Goal: Transaction & Acquisition: Purchase product/service

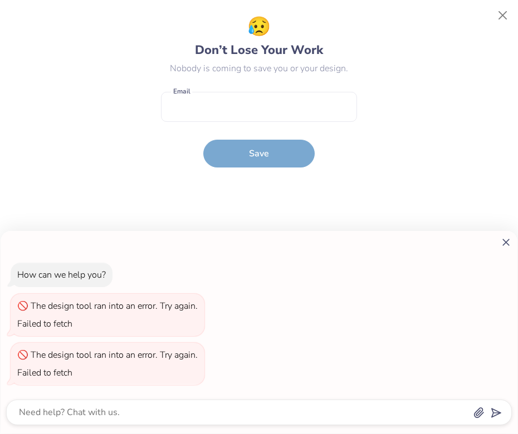
click at [507, 16] on div "How can we help you? The design tool ran into an error. Try again. Failed to fe…" at bounding box center [259, 217] width 518 height 434
type textarea "x"
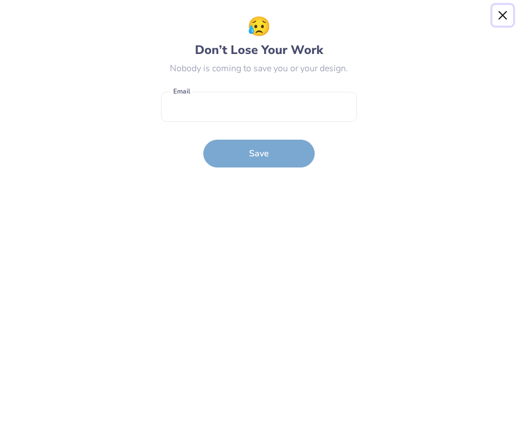
click at [502, 15] on button "Close" at bounding box center [502, 15] width 21 height 21
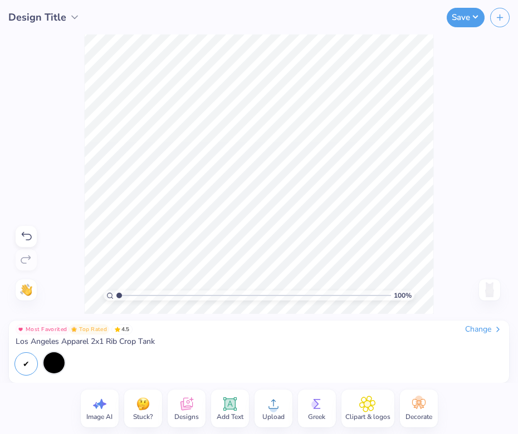
click at [51, 361] on div at bounding box center [53, 362] width 21 height 21
click at [475, 328] on div "Change" at bounding box center [483, 330] width 37 height 10
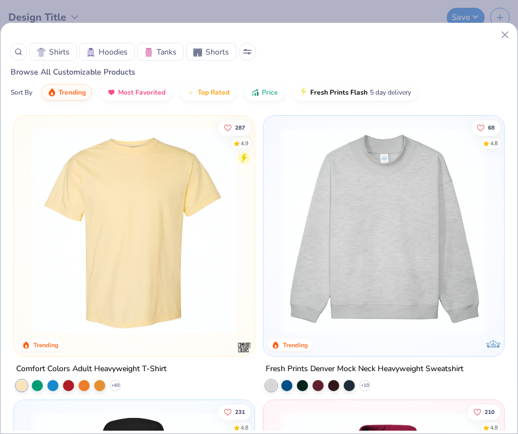
click at [165, 48] on span "Tanks" at bounding box center [166, 52] width 20 height 12
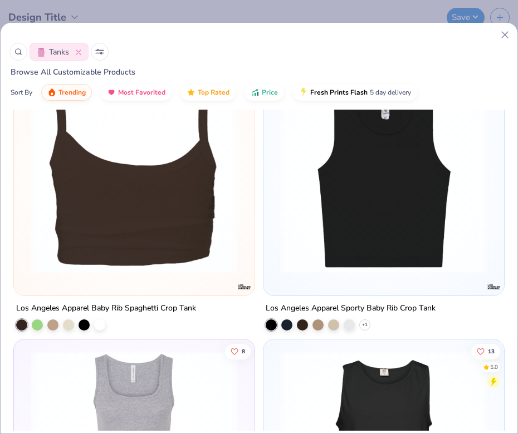
scroll to position [1480, 0]
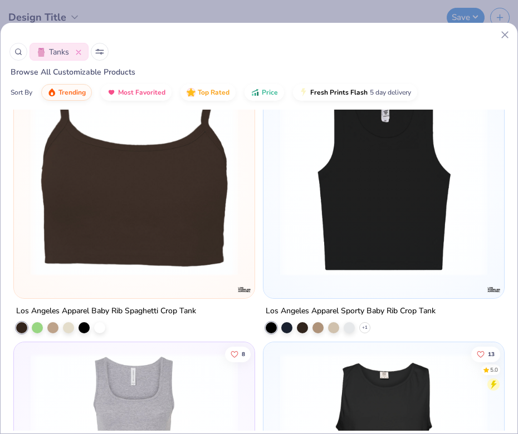
click at [346, 225] on img at bounding box center [383, 172] width 218 height 207
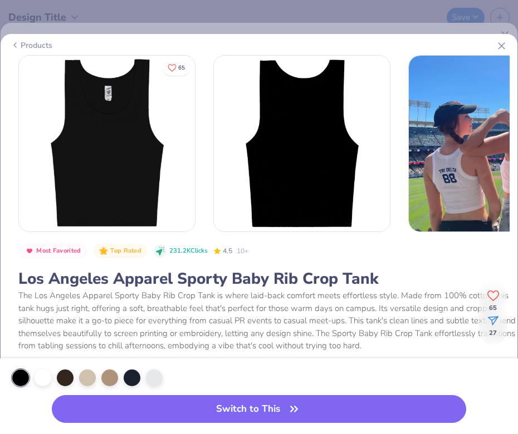
click at [502, 44] on icon at bounding box center [501, 46] width 12 height 12
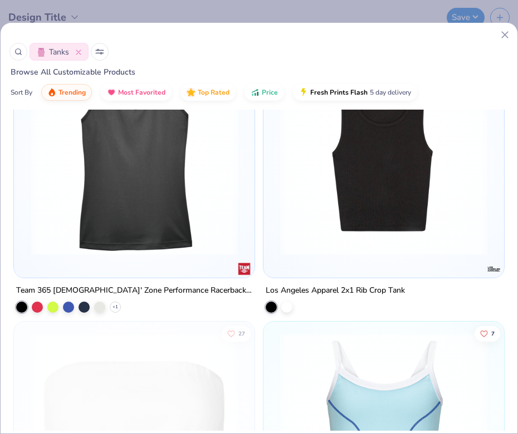
scroll to position [2312, 0]
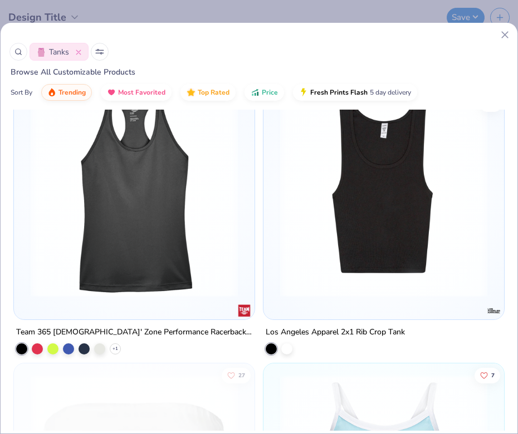
click at [372, 181] on img at bounding box center [383, 193] width 218 height 207
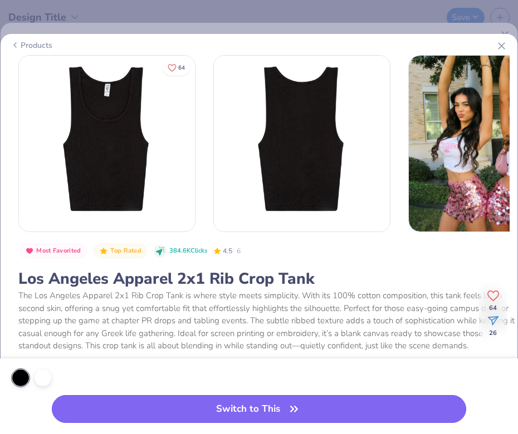
click at [217, 399] on button "Switch to This" at bounding box center [259, 409] width 414 height 28
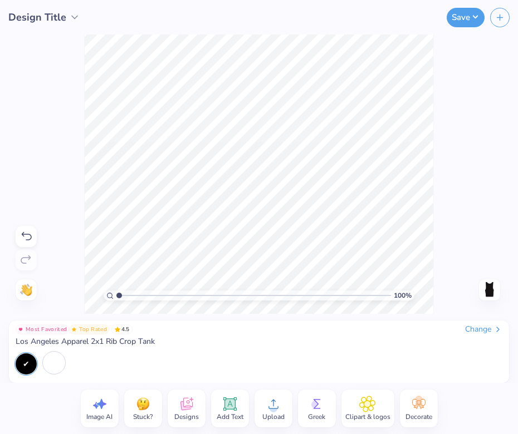
click at [184, 412] on span "Designs" at bounding box center [186, 416] width 24 height 9
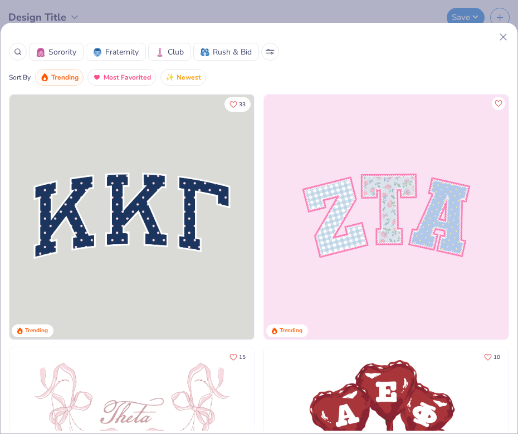
click at [16, 56] on div at bounding box center [18, 52] width 18 height 18
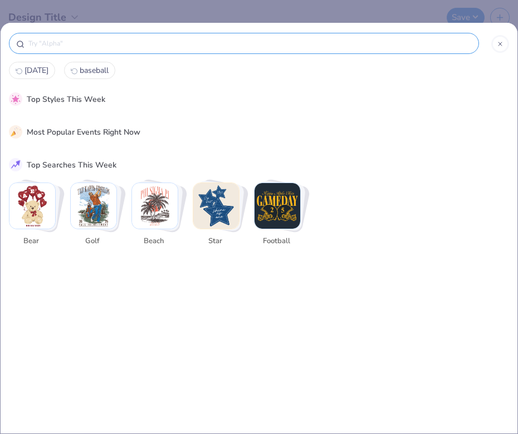
click at [41, 44] on input "text" at bounding box center [249, 43] width 444 height 11
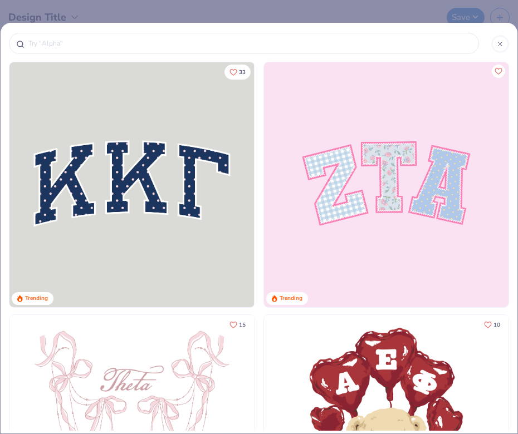
click at [497, 41] on icon at bounding box center [500, 44] width 7 height 7
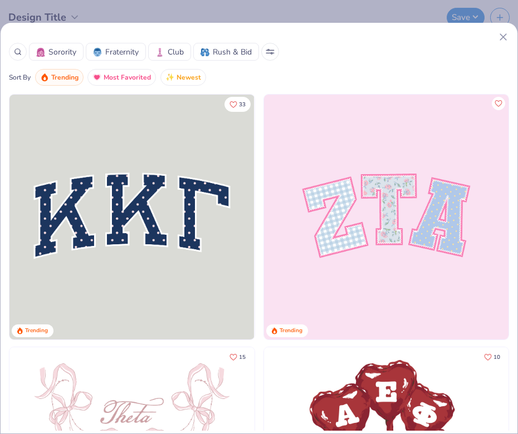
click at [276, 48] on button at bounding box center [270, 52] width 18 height 18
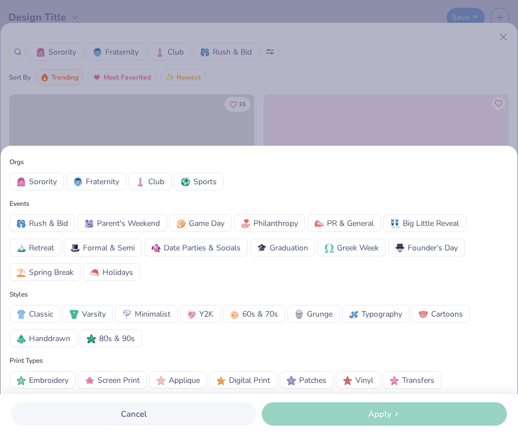
click at [147, 312] on span "Minimalist" at bounding box center [153, 314] width 36 height 12
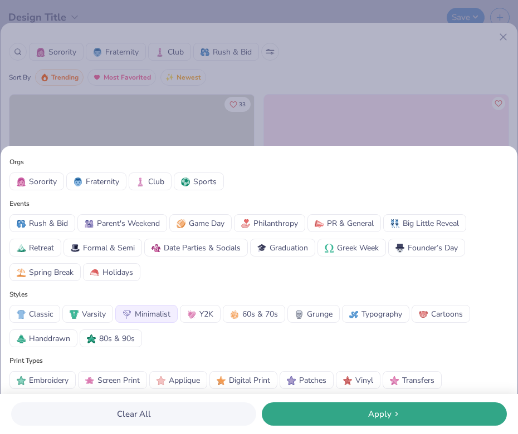
click at [276, 229] on span "Philanthropy" at bounding box center [275, 224] width 45 height 12
click at [331, 401] on div "Clear All Apply" at bounding box center [259, 414] width 518 height 40
click at [335, 412] on div "Apply" at bounding box center [384, 414] width 238 height 13
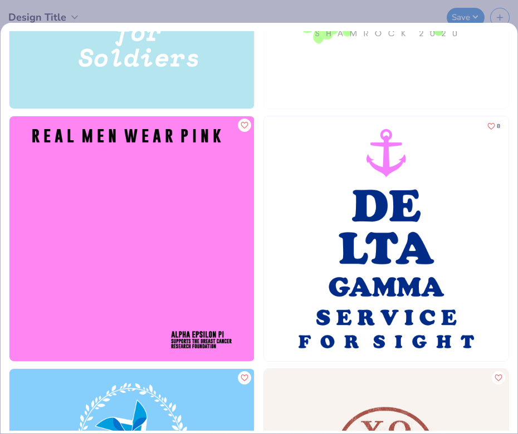
scroll to position [2946, 0]
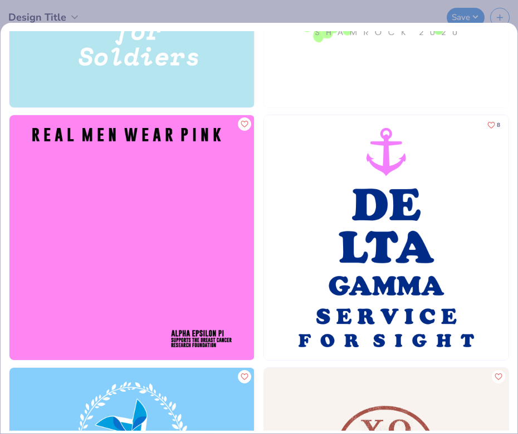
click at [189, 246] on img at bounding box center [131, 237] width 244 height 245
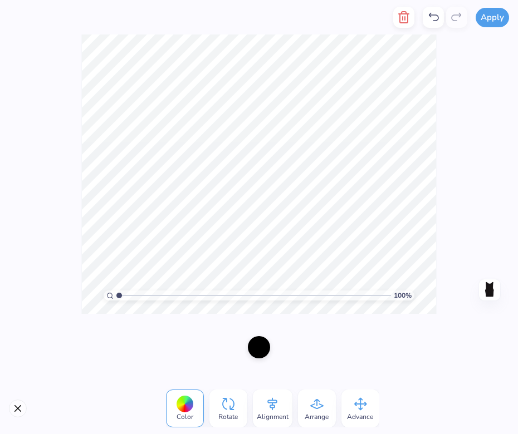
click at [259, 353] on div at bounding box center [259, 347] width 22 height 22
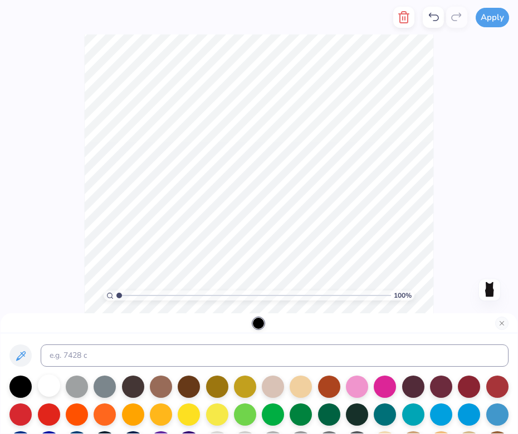
click at [47, 382] on div at bounding box center [49, 386] width 22 height 22
click at [449, 153] on div "100 % Need help? Chat with us. Back" at bounding box center [259, 174] width 518 height 279
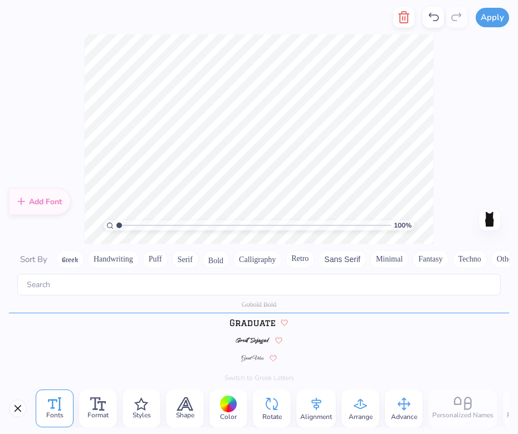
scroll to position [0, 3]
type textarea "G A M M A P H I B E T A"
click at [478, 124] on div "100 % Need help? Chat with us. Back" at bounding box center [259, 139] width 518 height 209
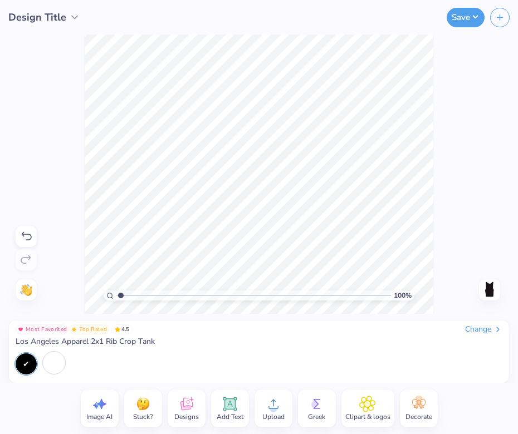
type input "1.08"
type textarea "x"
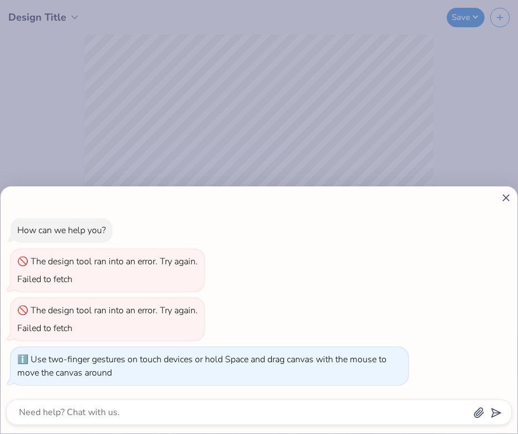
drag, startPoint x: 120, startPoint y: 294, endPoint x: 158, endPoint y: 285, distance: 39.0
type input "2.34"
click at [159, 291] on input "range" at bounding box center [253, 296] width 274 height 10
click at [503, 196] on icon at bounding box center [506, 198] width 12 height 12
type textarea "x"
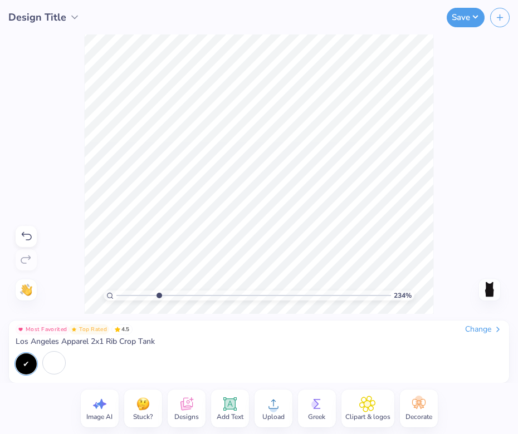
drag, startPoint x: 436, startPoint y: 213, endPoint x: 436, endPoint y: 122, distance: 91.3
click at [436, 122] on div "234 % Need help? Chat with us. Back" at bounding box center [259, 174] width 518 height 279
click at [432, 83] on div "234 % Need help? Chat with us. Back" at bounding box center [259, 174] width 518 height 279
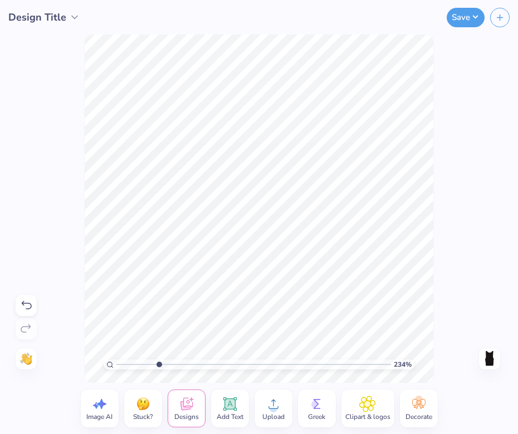
type input "1"
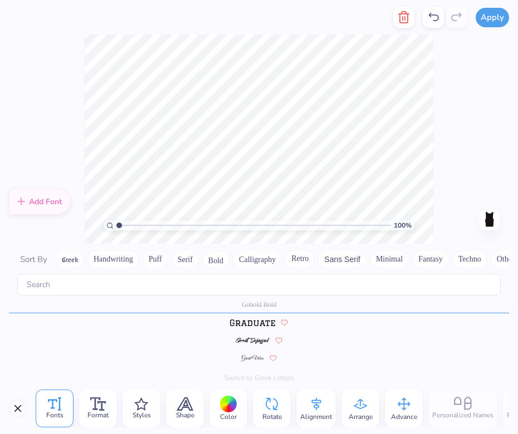
scroll to position [0, 0]
type textarea "a"
type textarea "GIRLS ON THE RUN"
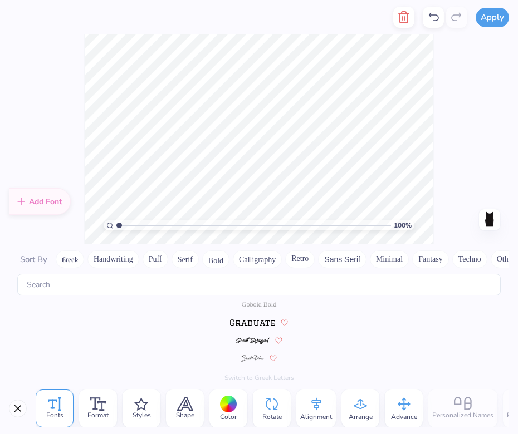
type textarea "f"
type textarea "B"
type textarea "BUILDING STRONG GIRLS"
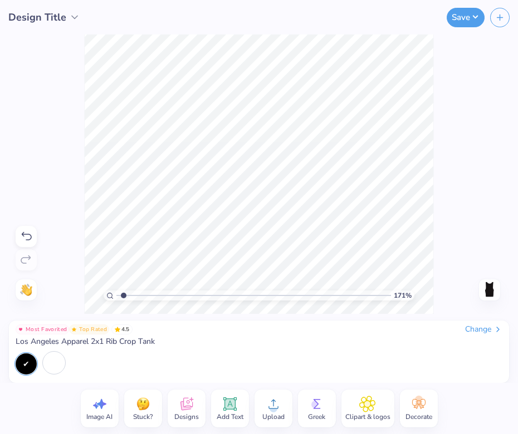
type input "1"
drag, startPoint x: 119, startPoint y: 294, endPoint x: 108, endPoint y: 296, distance: 11.3
click at [116, 296] on input "range" at bounding box center [253, 296] width 274 height 10
click at [475, 139] on div "100 % Need help? Chat with us. Back" at bounding box center [259, 174] width 518 height 279
